Goal: Transaction & Acquisition: Book appointment/travel/reservation

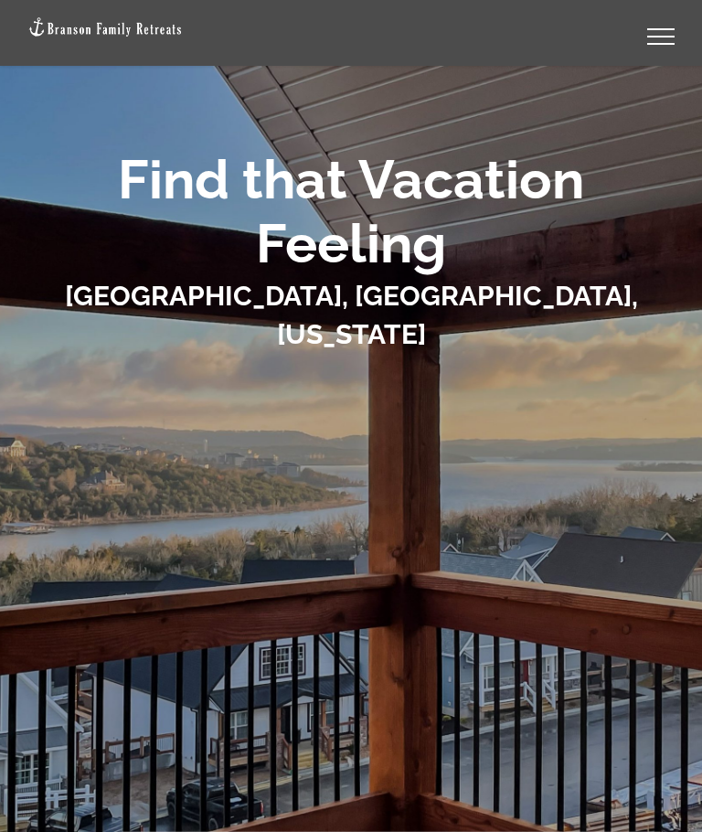
scroll to position [89, 0]
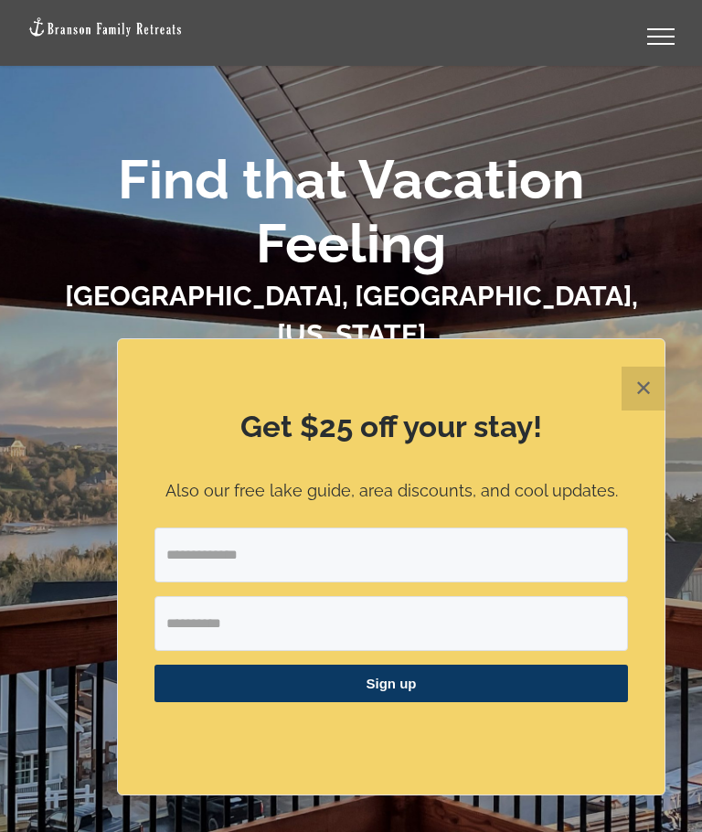
click at [642, 407] on button "✕" at bounding box center [643, 388] width 44 height 44
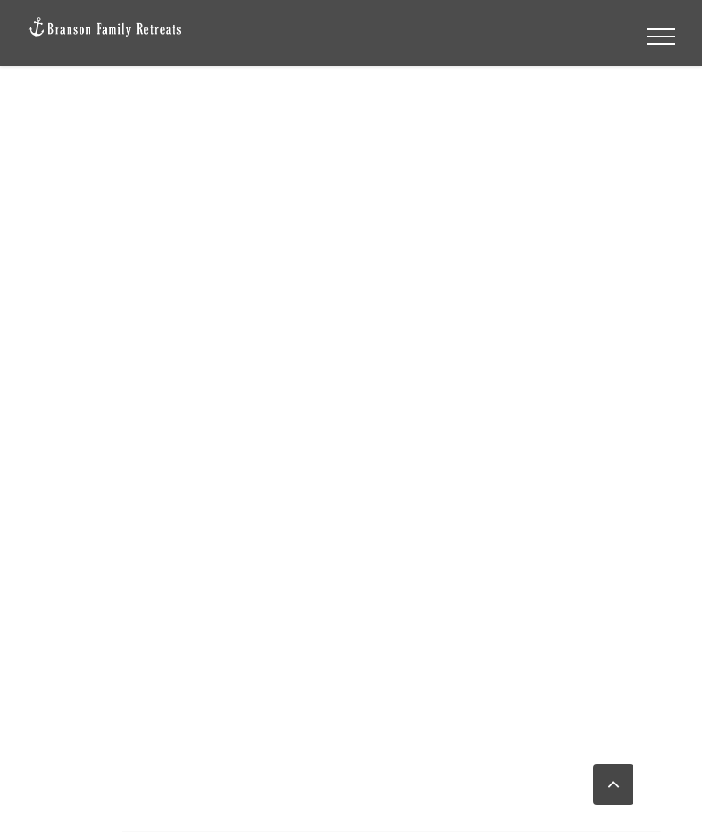
scroll to position [1274, 0]
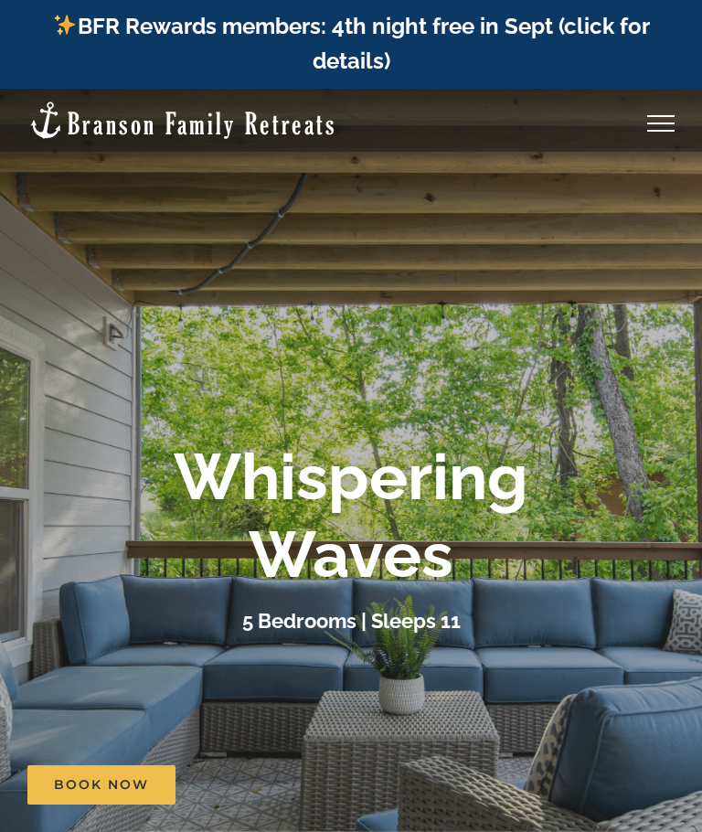
click at [654, 122] on div "Toggle Menu" at bounding box center [660, 123] width 27 height 2
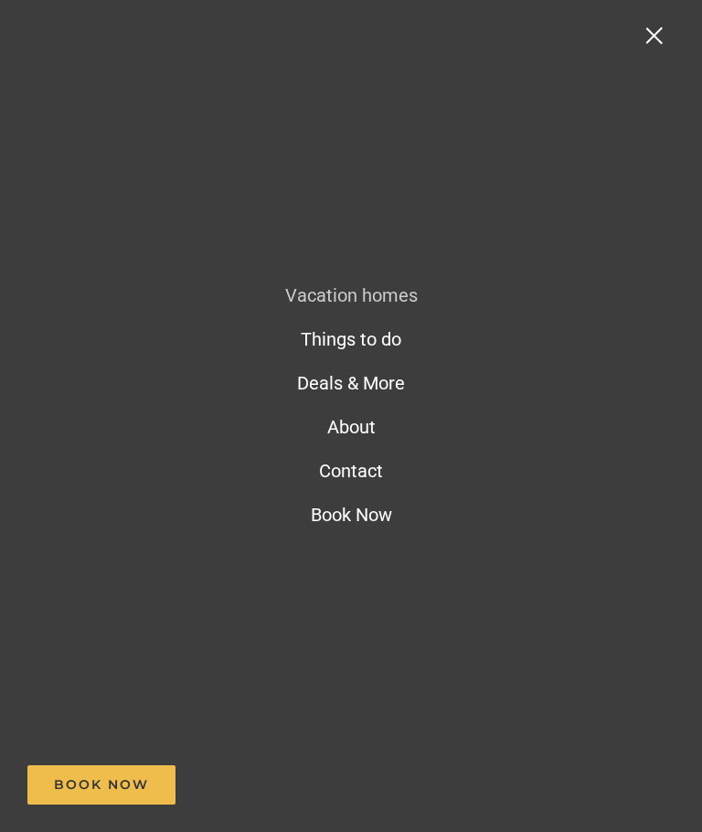
click at [660, 111] on nav "Vacation homes 2 to 3 Bedrooms Mini Camp | 2 Bedrooms Mini Pearl | 2 Bedrooms M…" at bounding box center [351, 416] width 702 height 832
click at [377, 295] on span "Vacation homes" at bounding box center [351, 295] width 133 height 22
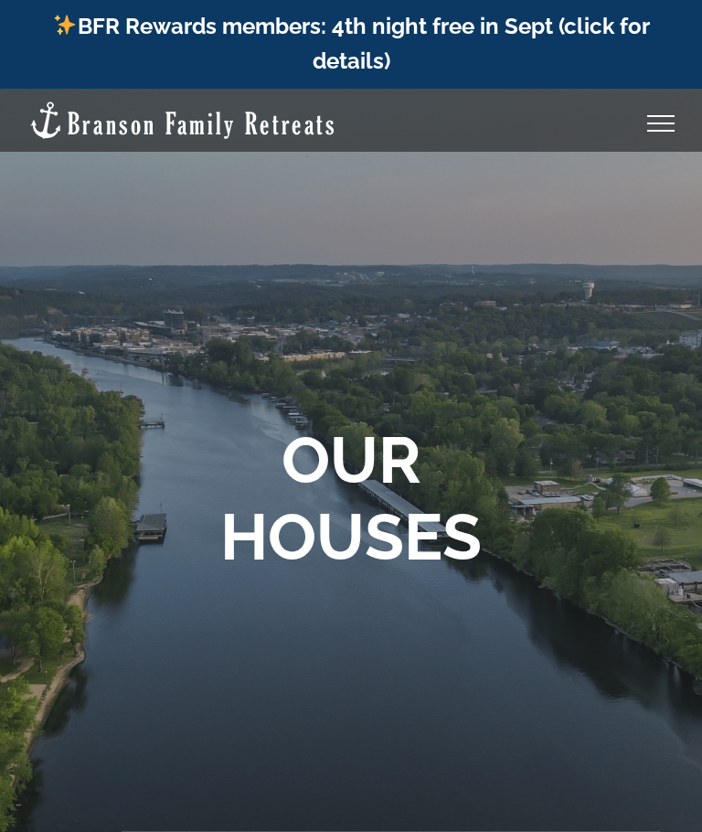
click at [658, 121] on link "Toggle Menu" at bounding box center [660, 123] width 73 height 16
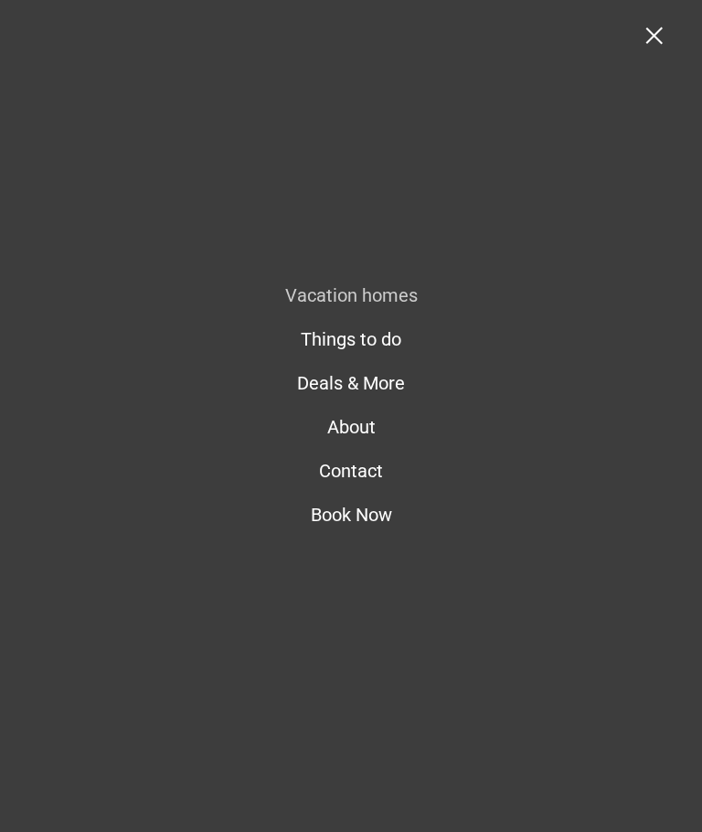
click at [643, 49] on nav "Vacation homes 2 to 3 Bedrooms Mini Camp | 2 Bedrooms Mini Pearl | 2 Bedrooms M…" at bounding box center [351, 416] width 702 height 832
